Goal: Communication & Community: Answer question/provide support

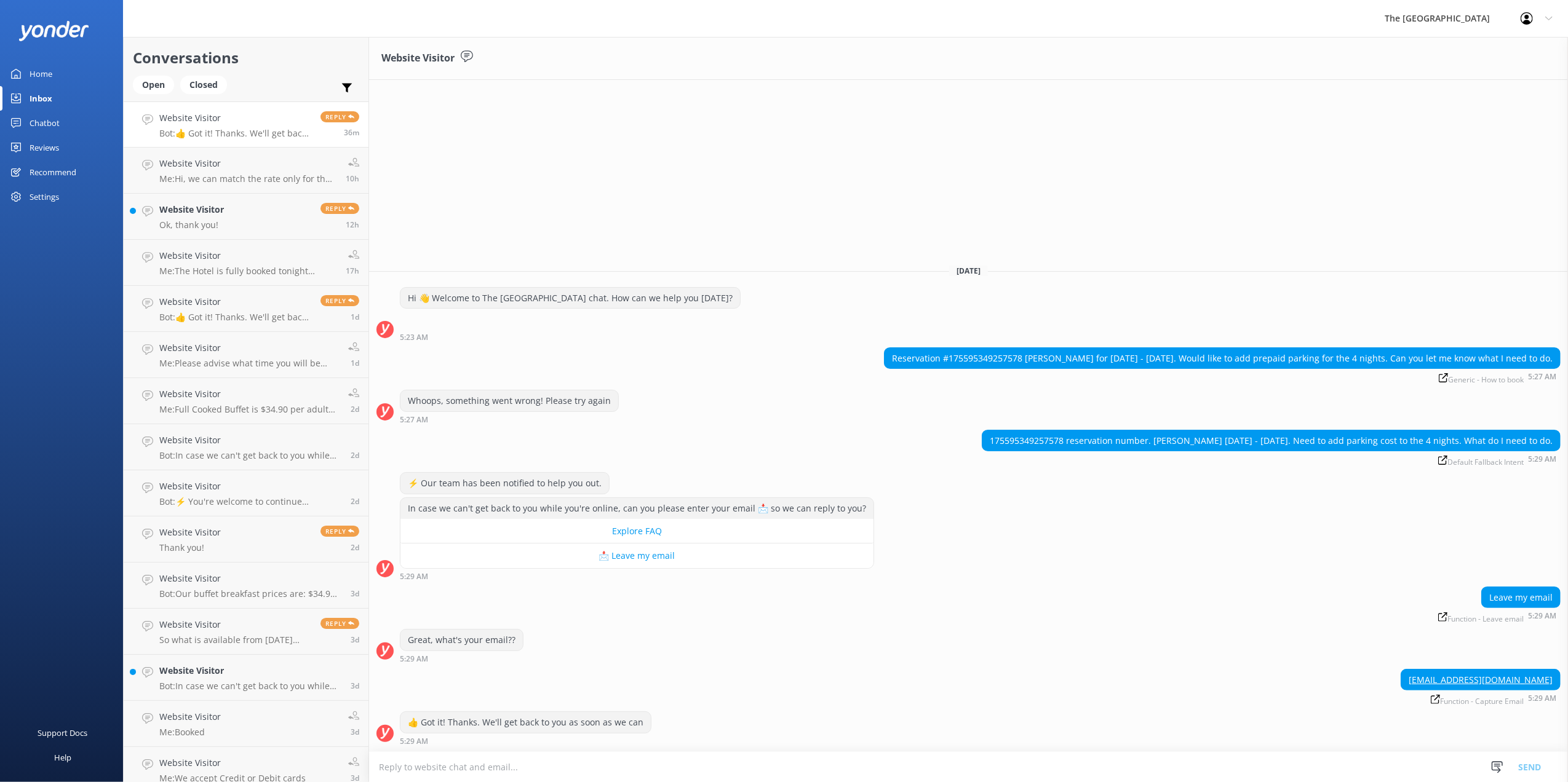
click at [556, 756] on textarea at bounding box center [968, 767] width 1199 height 30
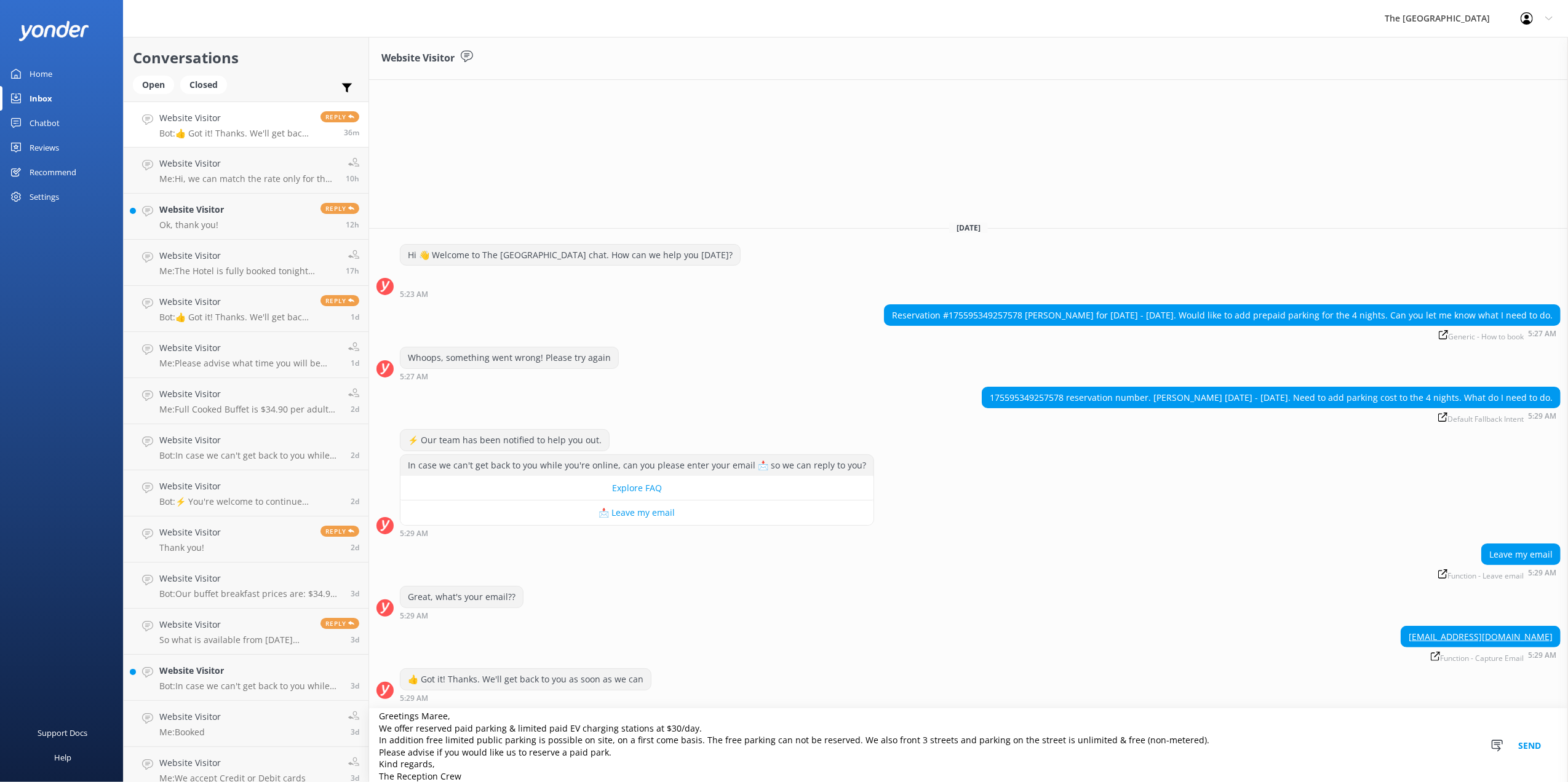
click at [422, 712] on textarea "Greetings Maree, We offer reserved paid parking & limited paid EV charging stat…" at bounding box center [968, 745] width 1199 height 73
click at [423, 712] on textarea "Greetings Maree, We offer reserved paid parking & limited paid EV charging stat…" at bounding box center [968, 745] width 1199 height 73
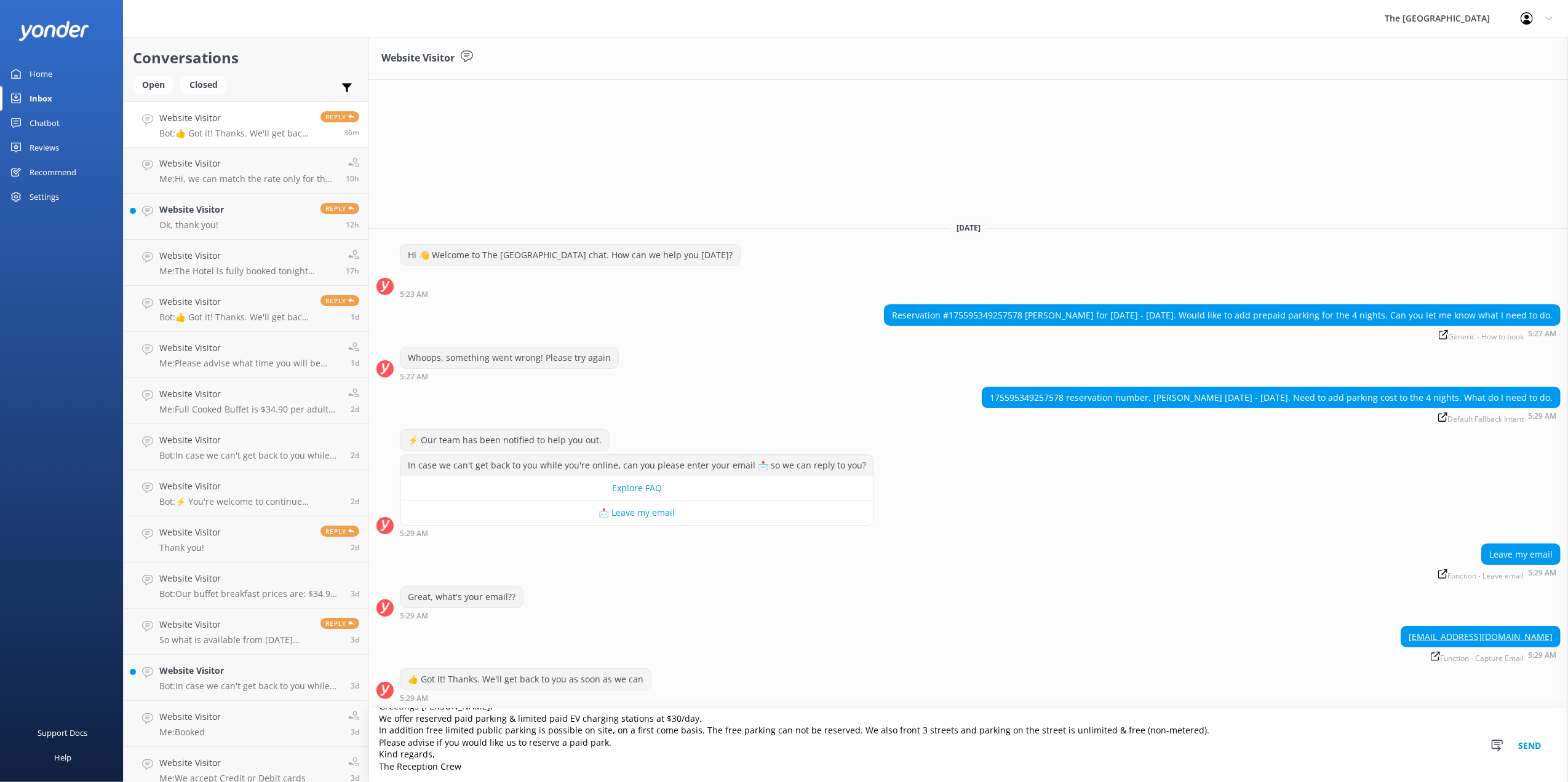
type textarea "Greetings [PERSON_NAME], We offer reserved paid parking & limited paid EV charg…"
click at [1531, 747] on button "Send" at bounding box center [1529, 745] width 46 height 73
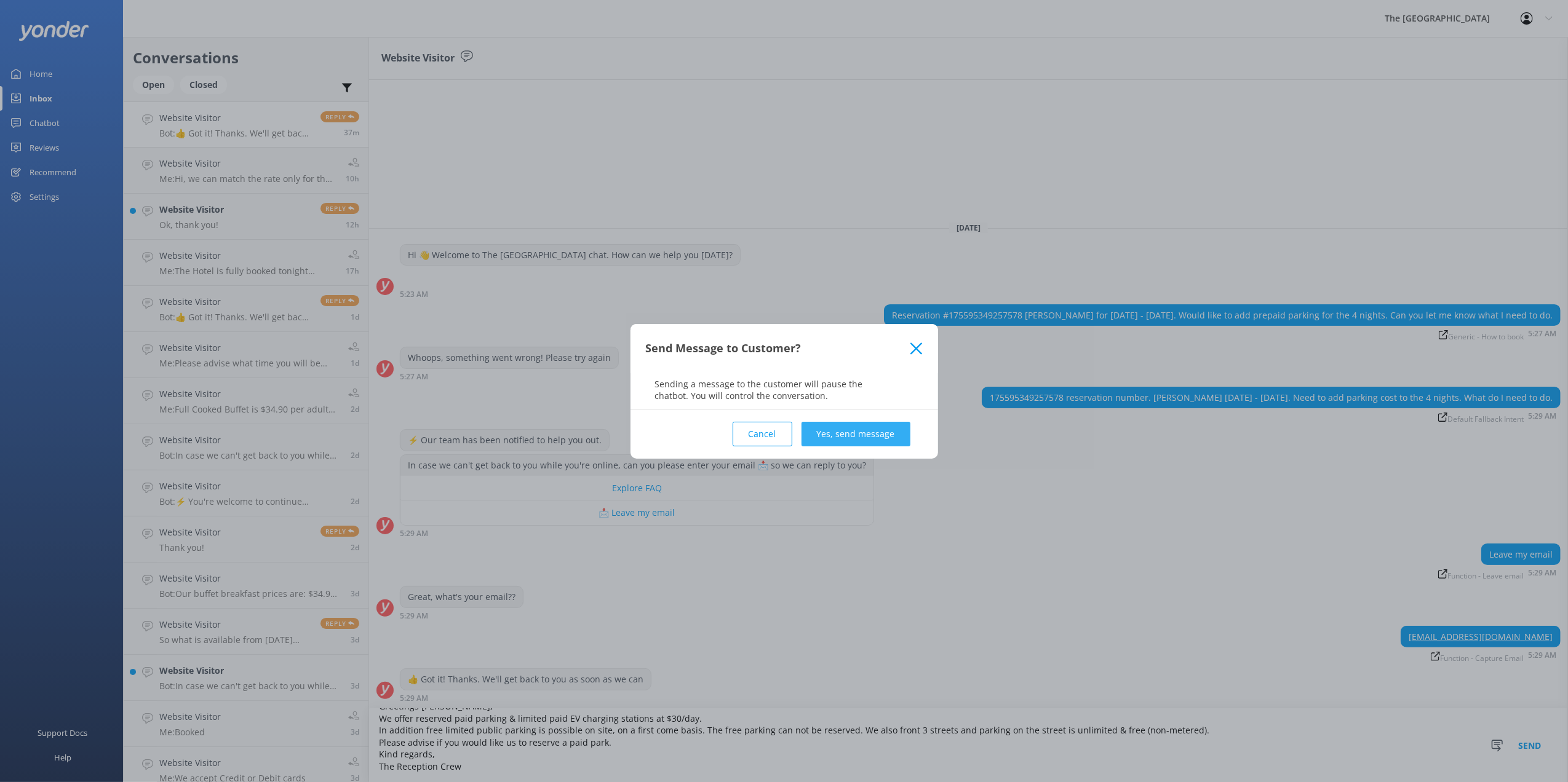
click at [847, 434] on button "Yes, send message" at bounding box center [856, 434] width 109 height 24
